Goal: Find contact information: Find contact information

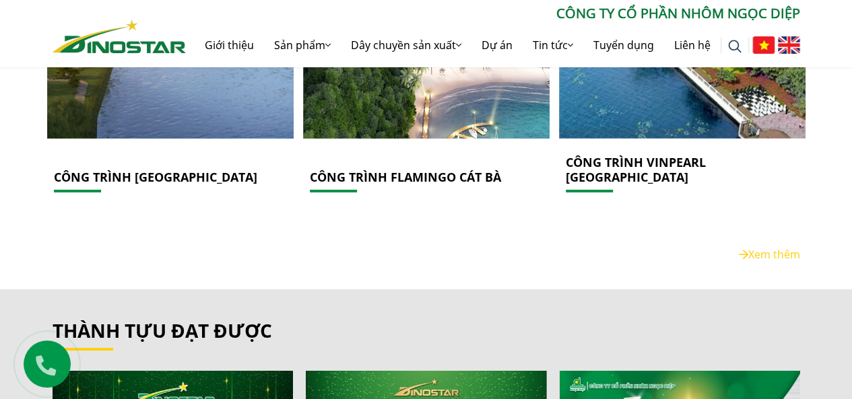
scroll to position [1863, 0]
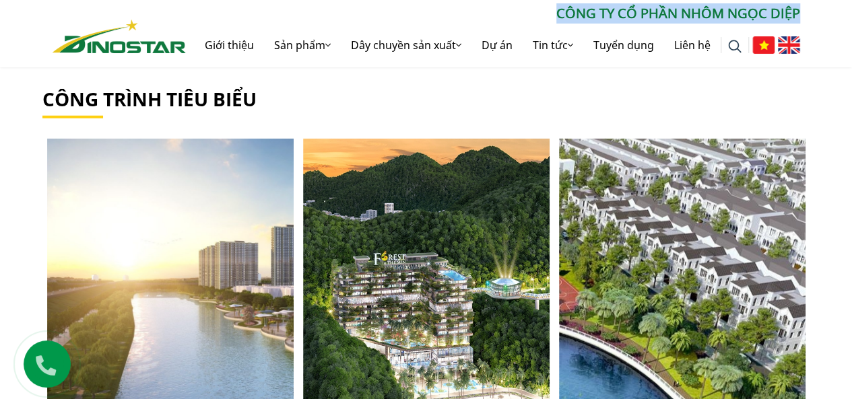
drag, startPoint x: 561, startPoint y: 15, endPoint x: 797, endPoint y: 13, distance: 235.6
click at [797, 13] on p "CÔNG TY CỔ PHẦN NHÔM NGỌC DIỆP" at bounding box center [493, 13] width 614 height 20
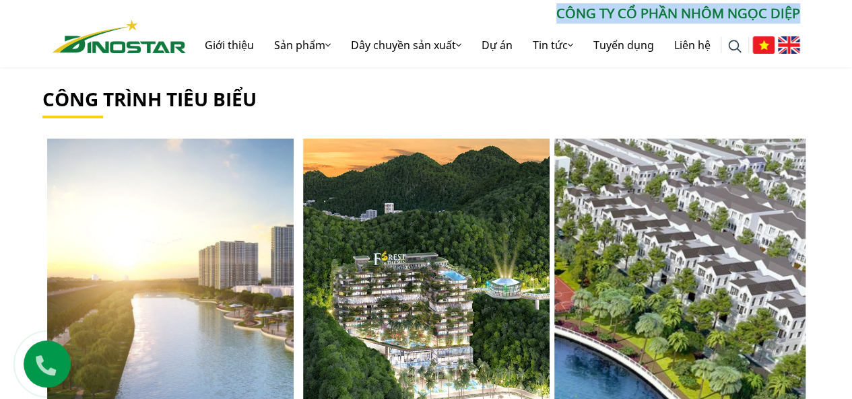
copy p "CÔNG TY CỔ PHẦN NHÔM NGỌC DIỆP"
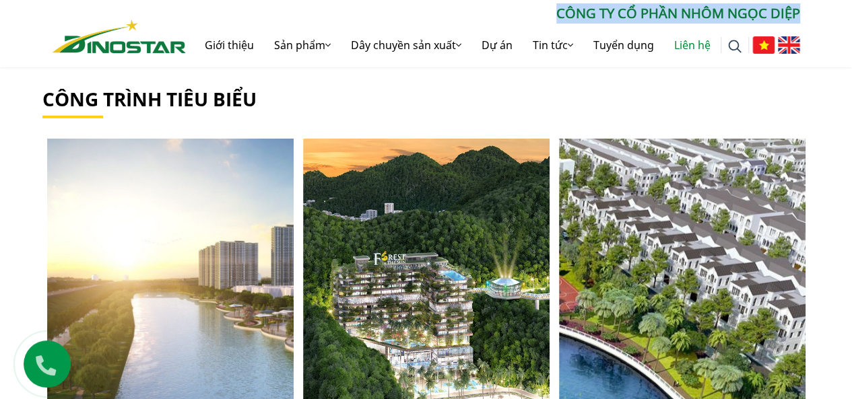
drag, startPoint x: 687, startPoint y: 38, endPoint x: 689, endPoint y: 87, distance: 48.5
click at [687, 38] on link "Liên hệ" at bounding box center [692, 45] width 57 height 43
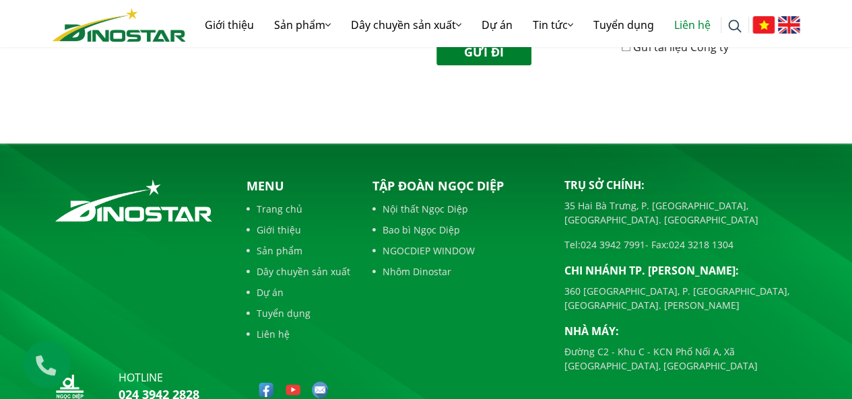
scroll to position [712, 0]
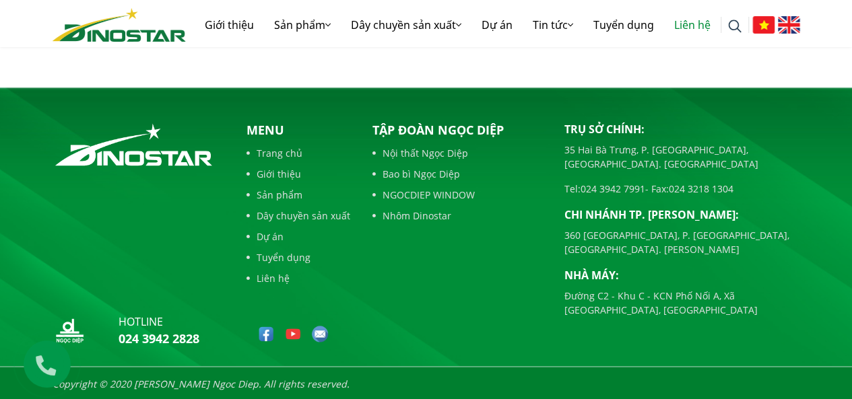
drag, startPoint x: 753, startPoint y: 175, endPoint x: 672, endPoint y: 169, distance: 81.0
click at [672, 182] on p "Tel: [PHONE_NUMBER] - Fax: [PHONE_NUMBER]" at bounding box center [682, 189] width 236 height 14
